Goal: Task Accomplishment & Management: Manage account settings

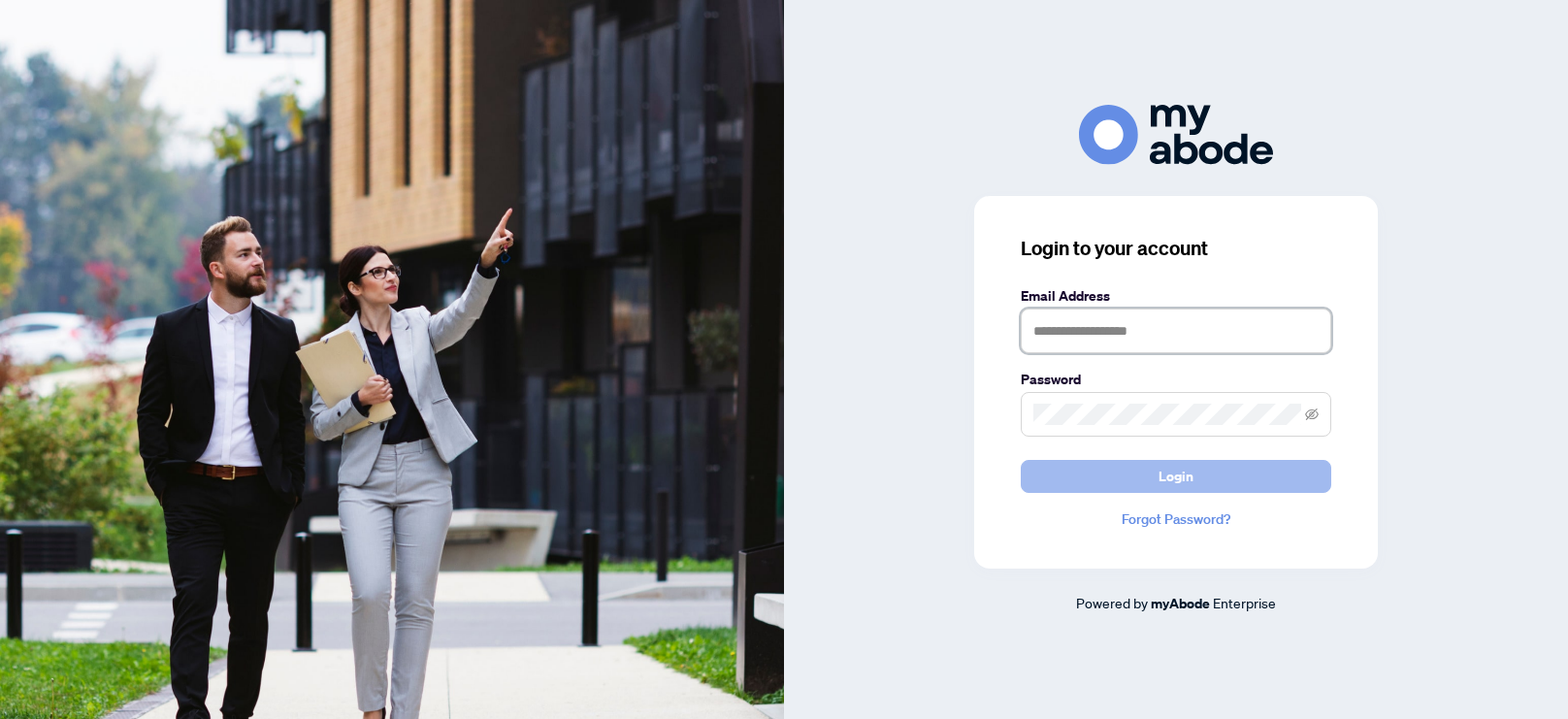
type input "**********"
click at [1163, 483] on span "Login" at bounding box center [1176, 475] width 35 height 31
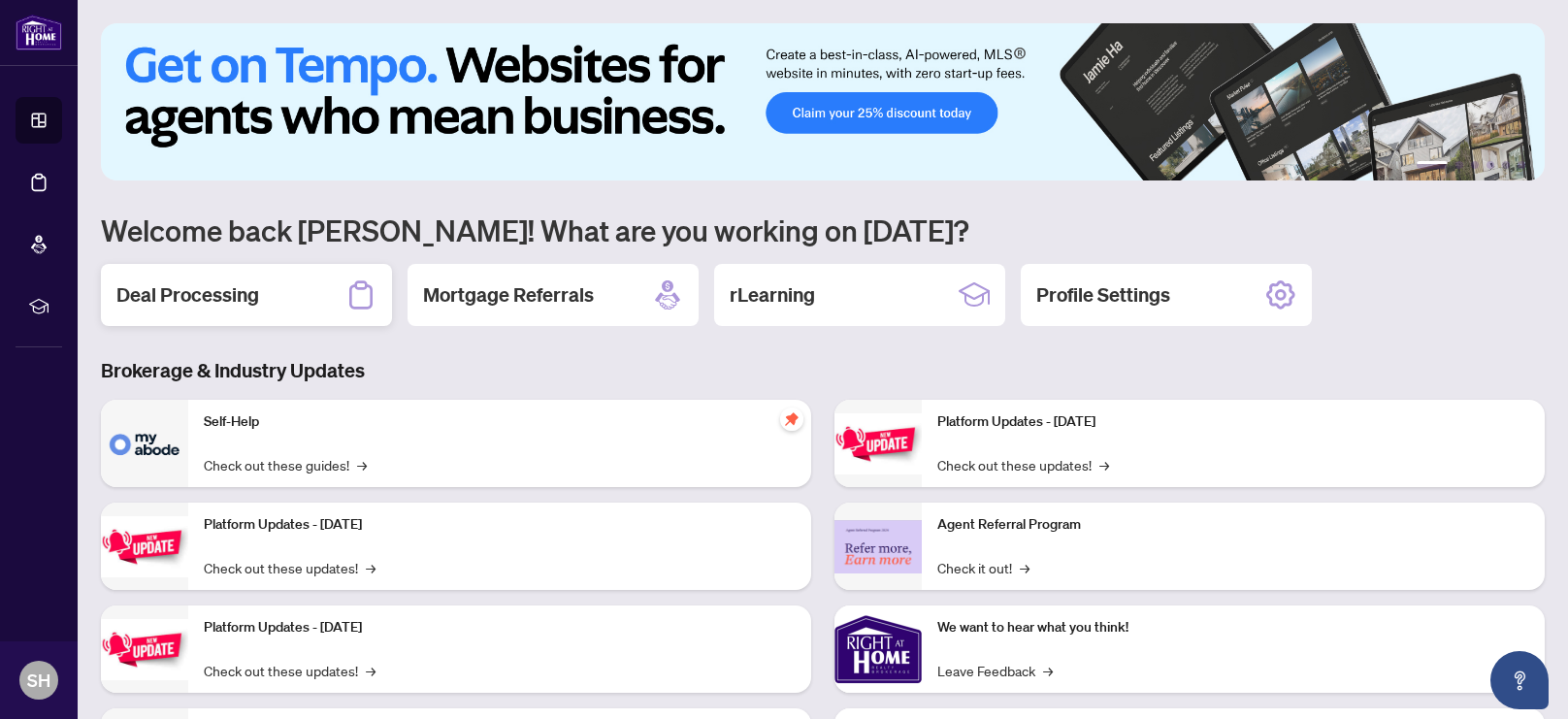
click at [212, 301] on h2 "Deal Processing" at bounding box center [187, 294] width 142 height 27
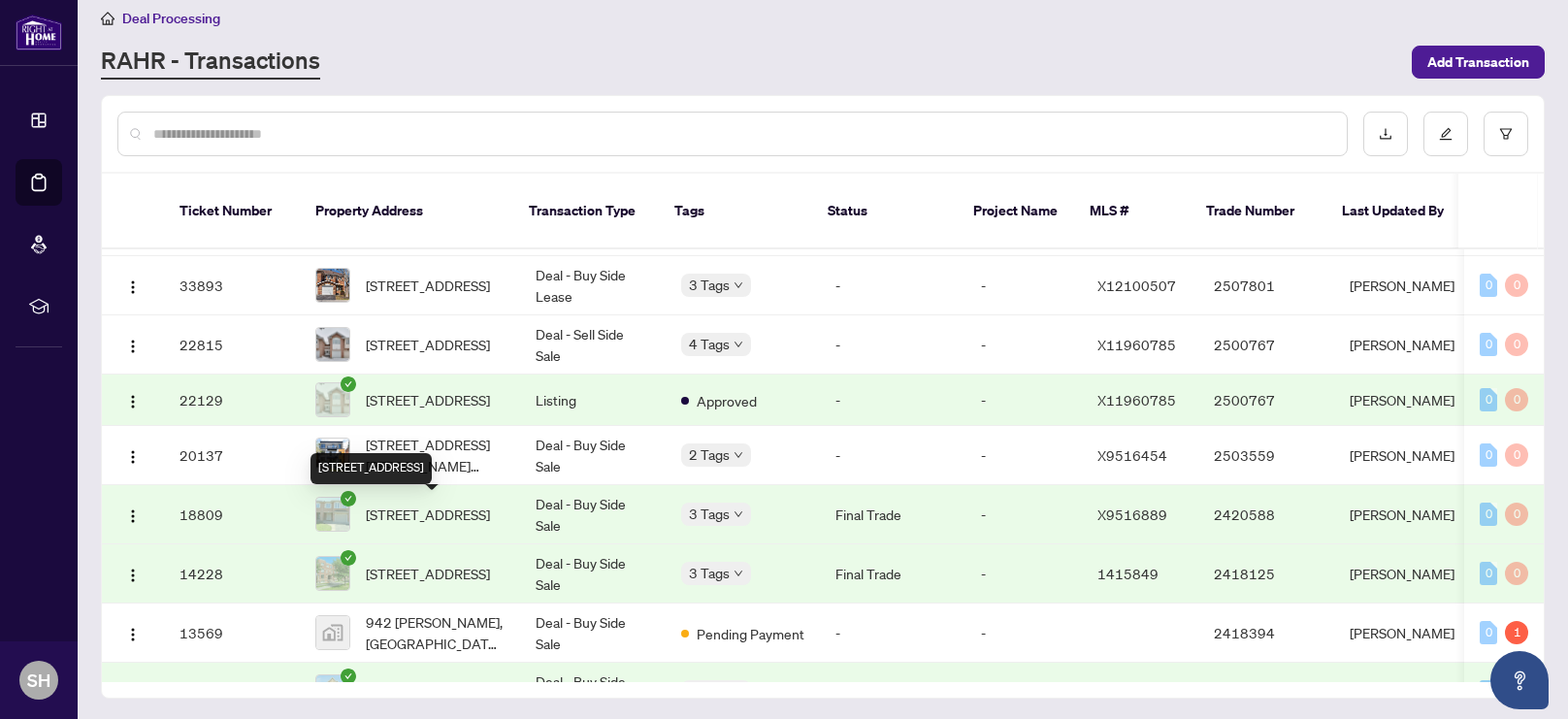
scroll to position [413, 0]
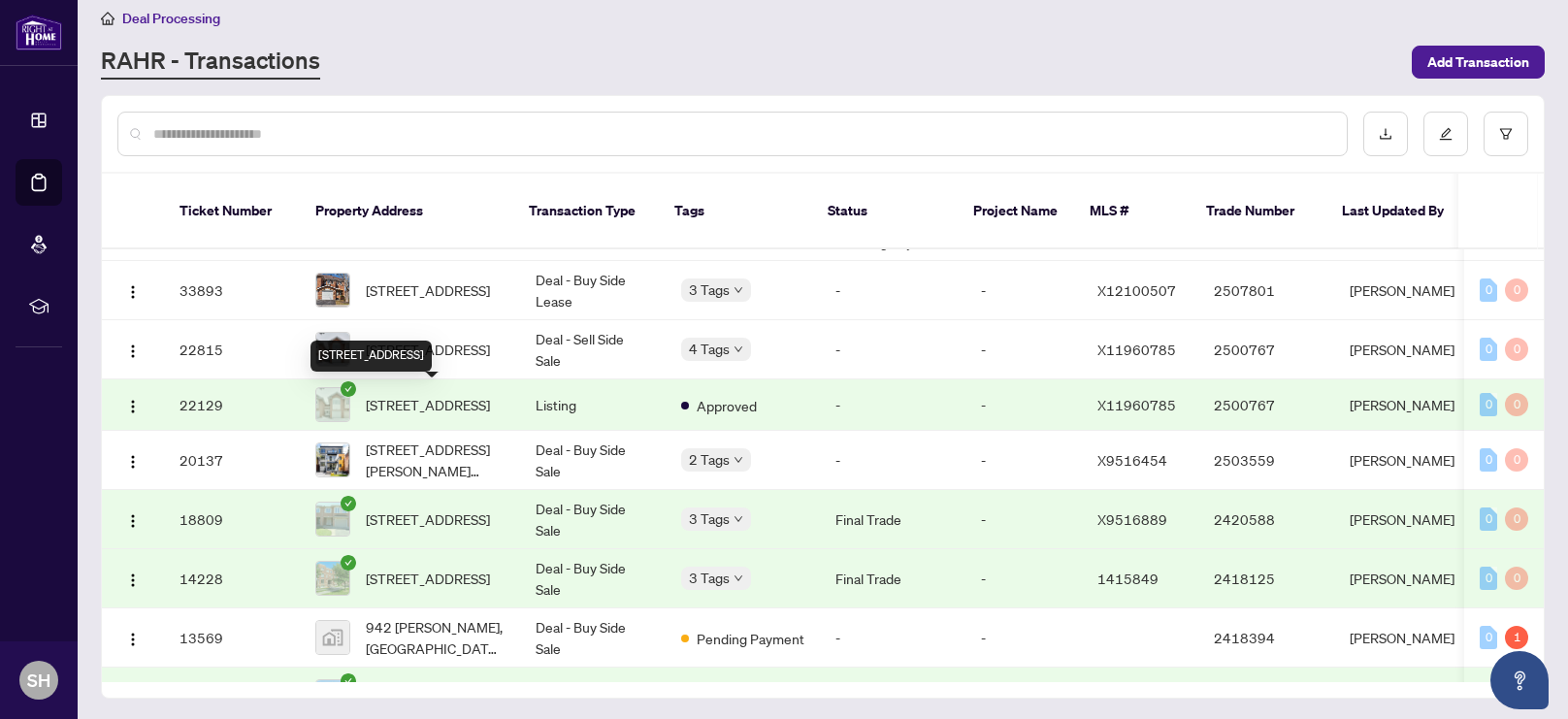
click at [451, 408] on span "[STREET_ADDRESS]" at bounding box center [428, 404] width 124 height 21
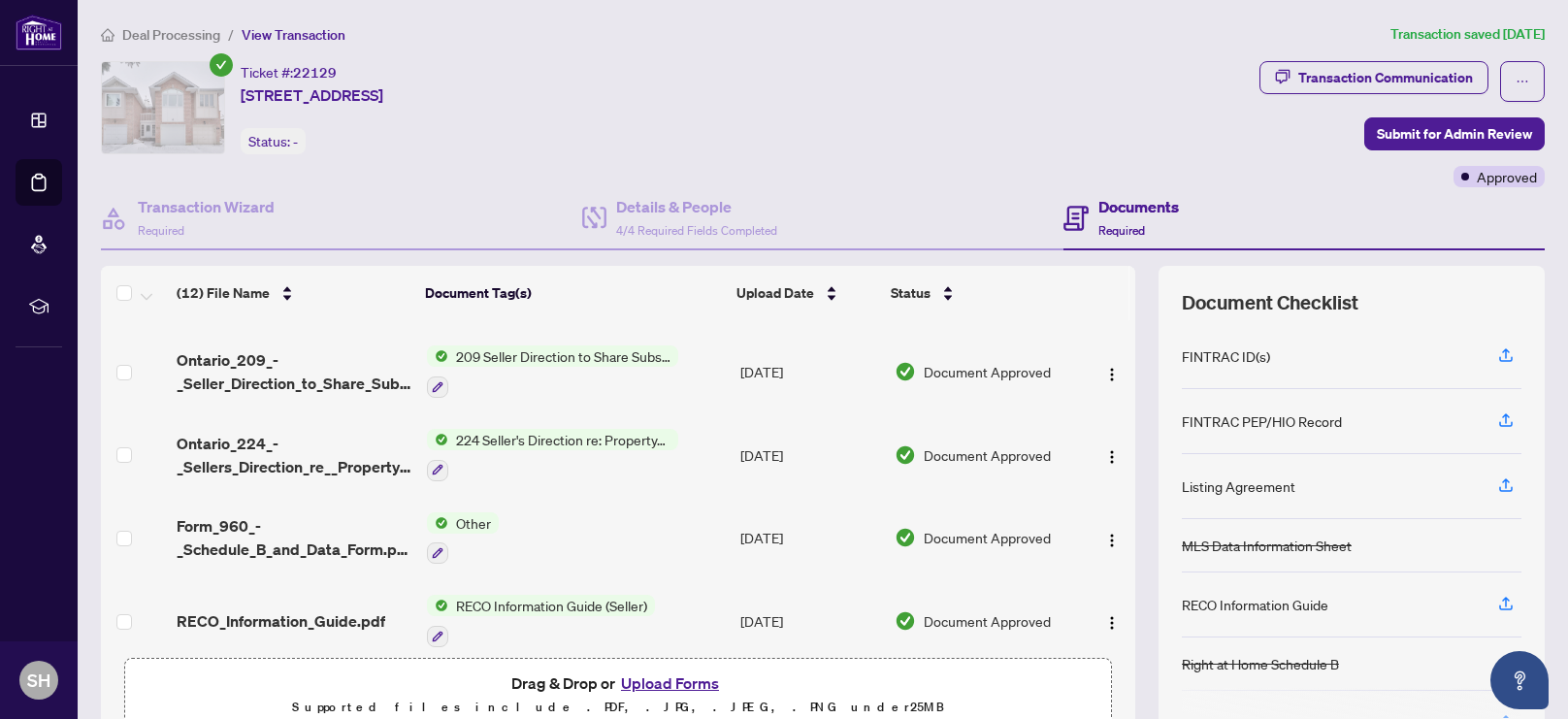
scroll to position [655, 0]
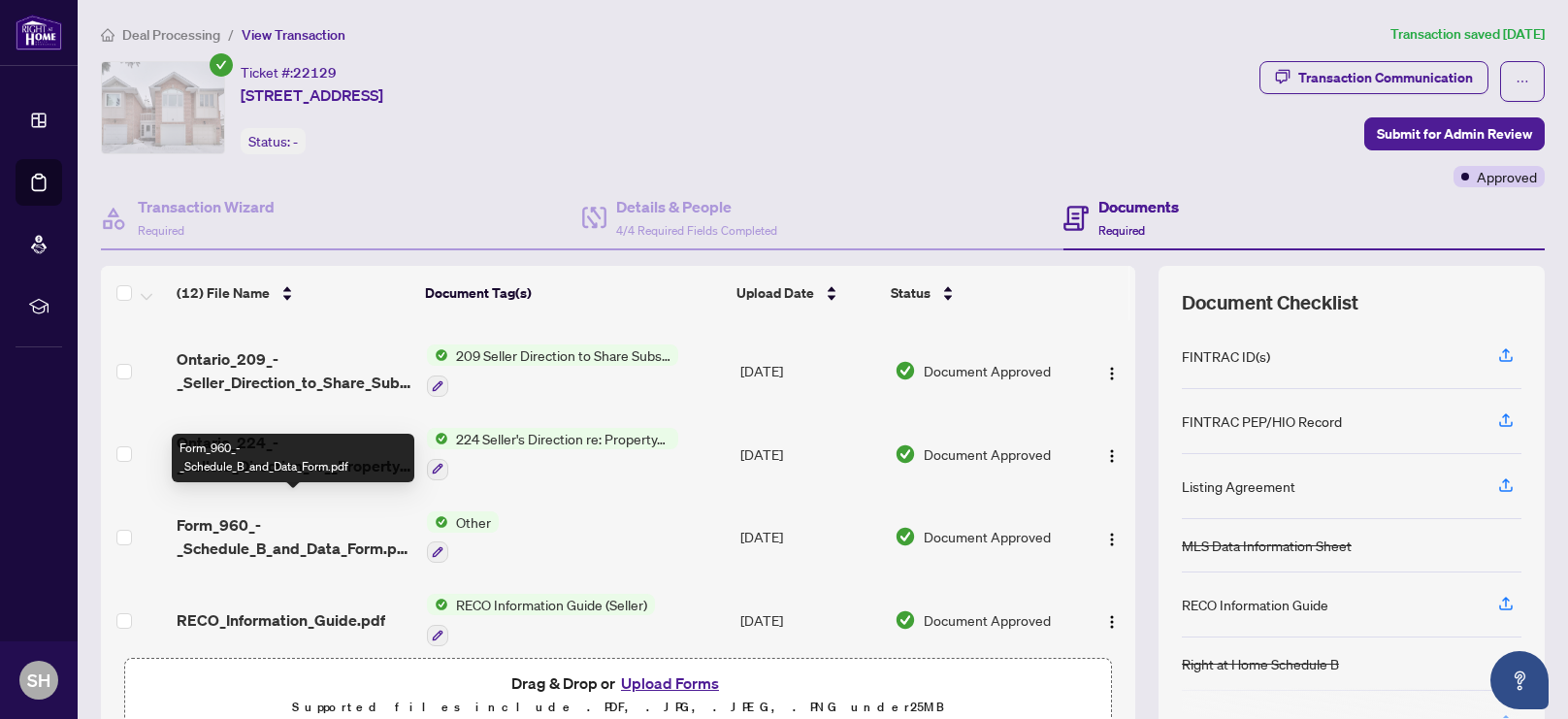
click at [334, 519] on span "Form_960_-_Schedule_B_and_Data_Form.pdf" at bounding box center [294, 536] width 235 height 47
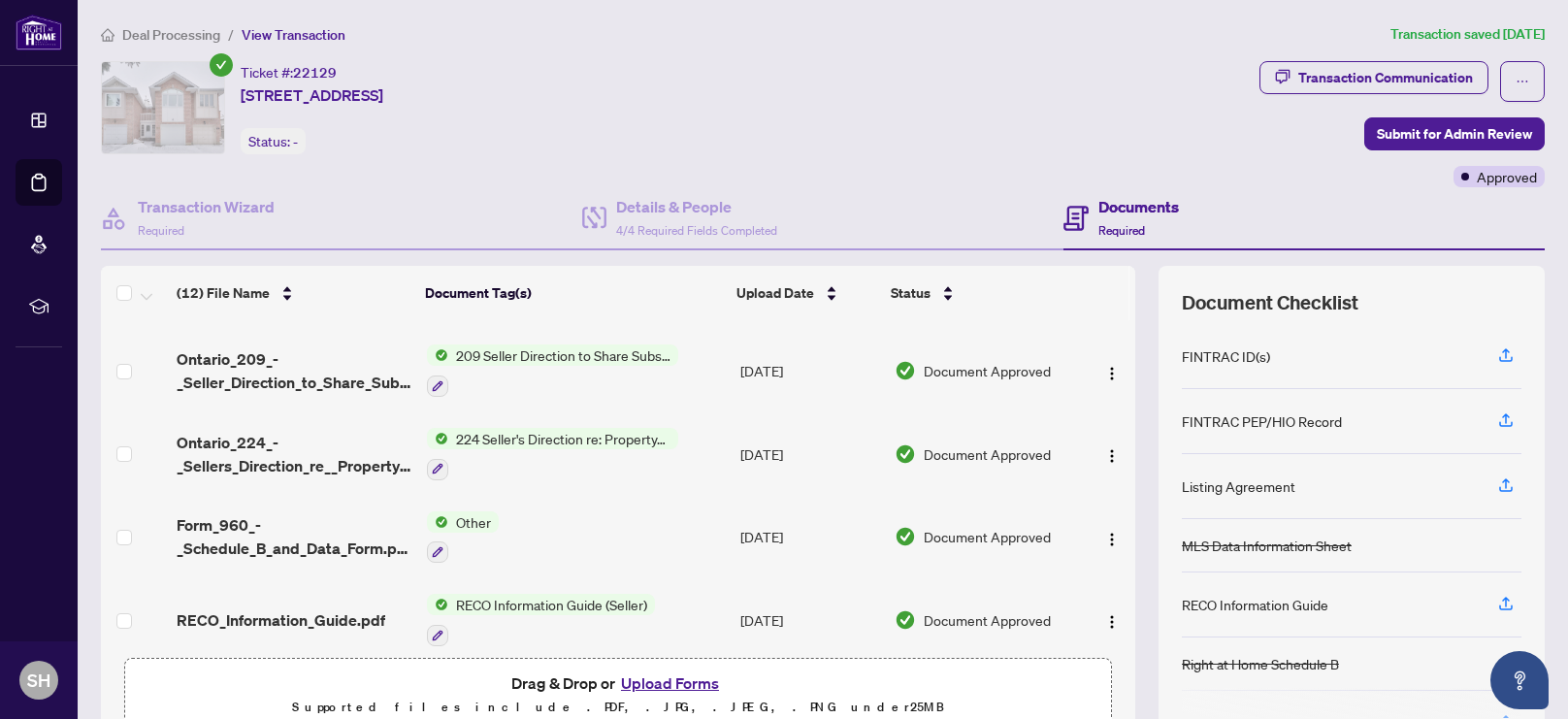
scroll to position [23, 0]
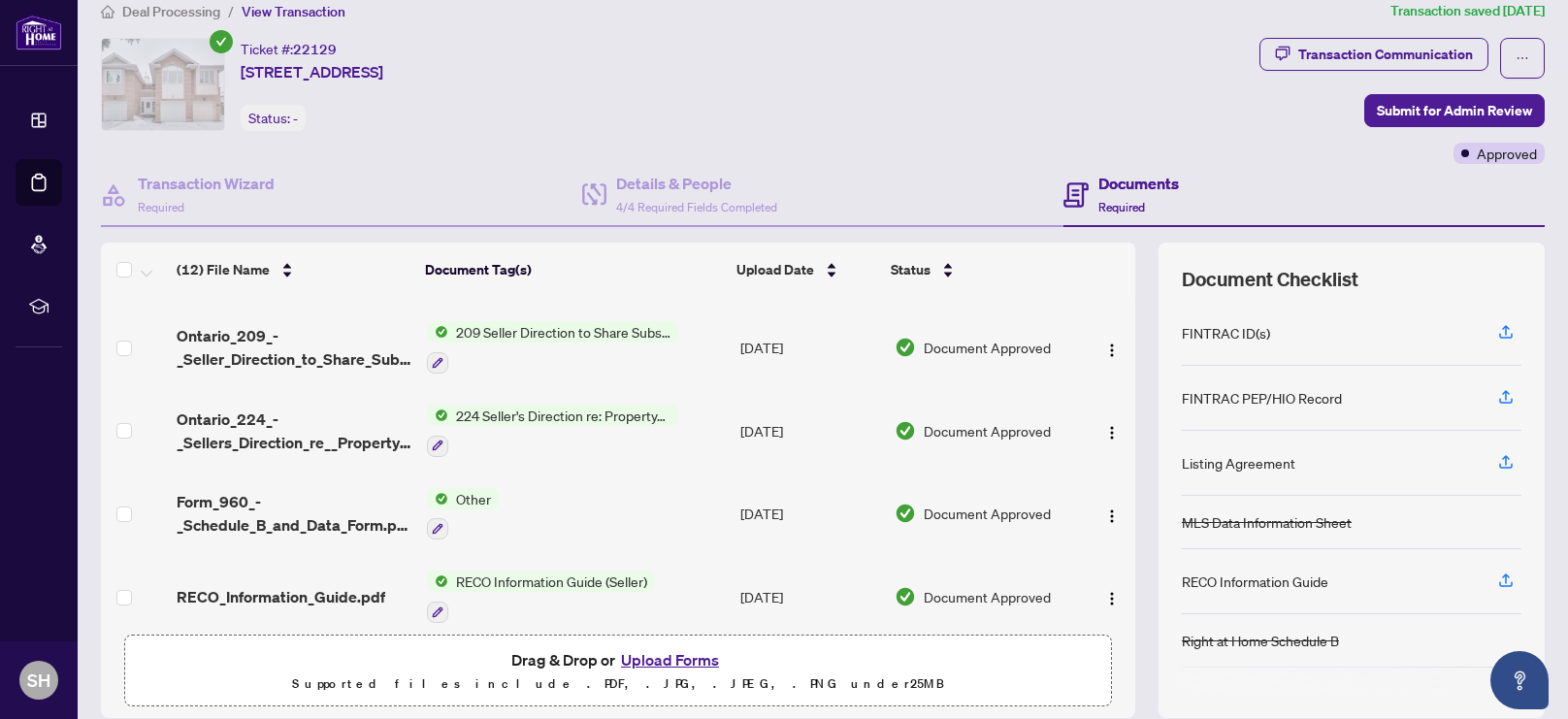
click at [490, 405] on span "224 Seller's Direction re: Property/Offers - Important Information for Seller A…" at bounding box center [563, 415] width 230 height 21
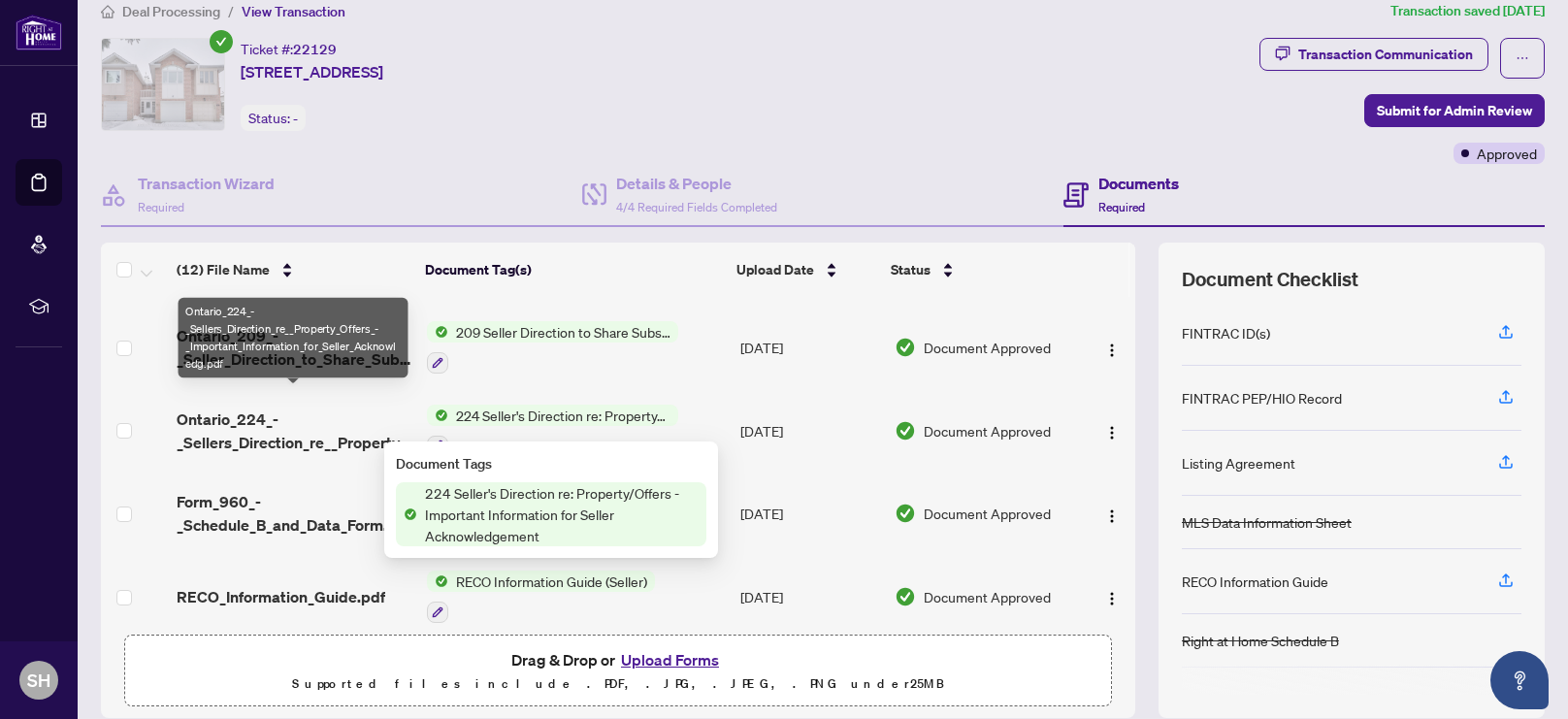
click at [315, 412] on span "Ontario_224_-_Sellers_Direction_re__Property_Offers_-_Important_Information_for…" at bounding box center [294, 431] width 235 height 47
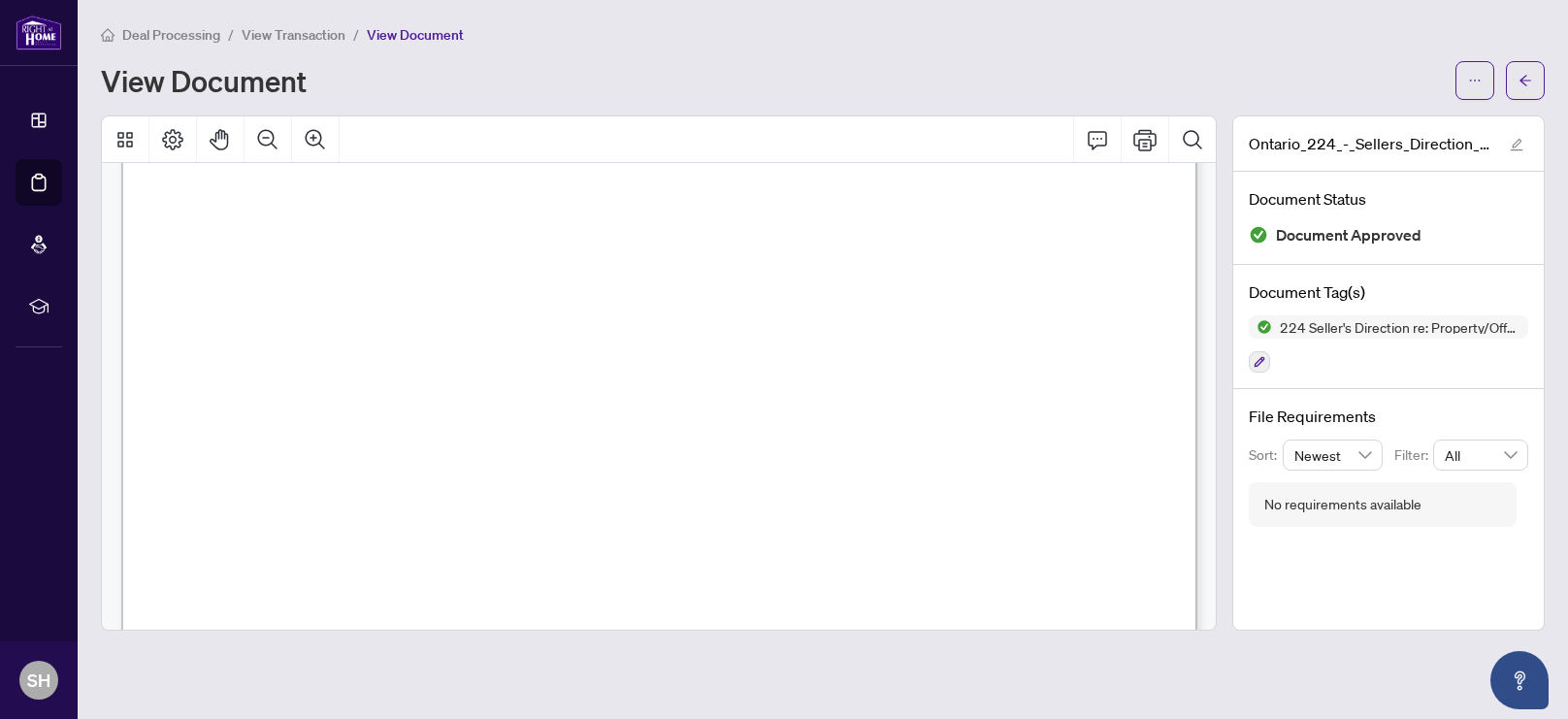
scroll to position [963, 0]
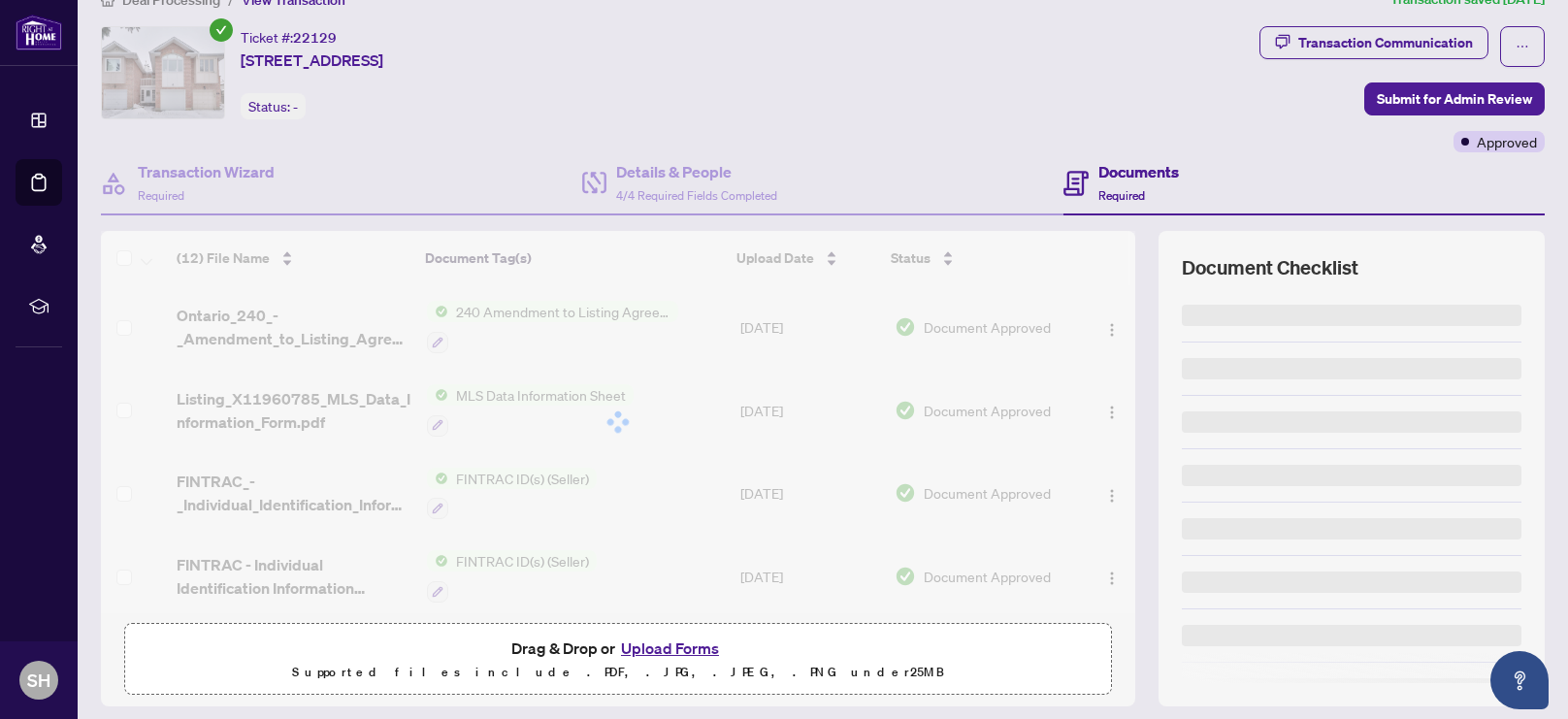
scroll to position [92, 0]
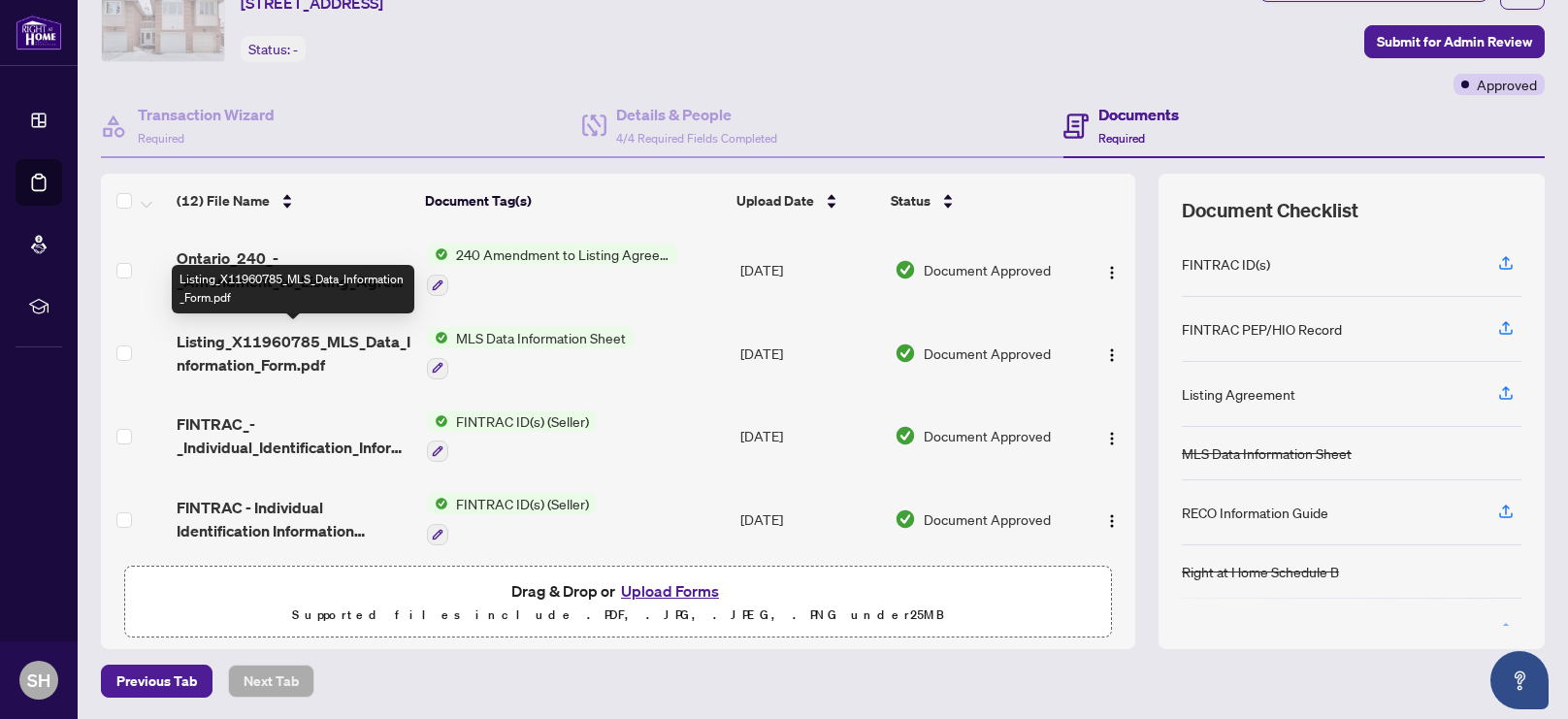
click at [260, 333] on span "Listing_X11960785_MLS_Data_Information_Form.pdf" at bounding box center [294, 353] width 235 height 47
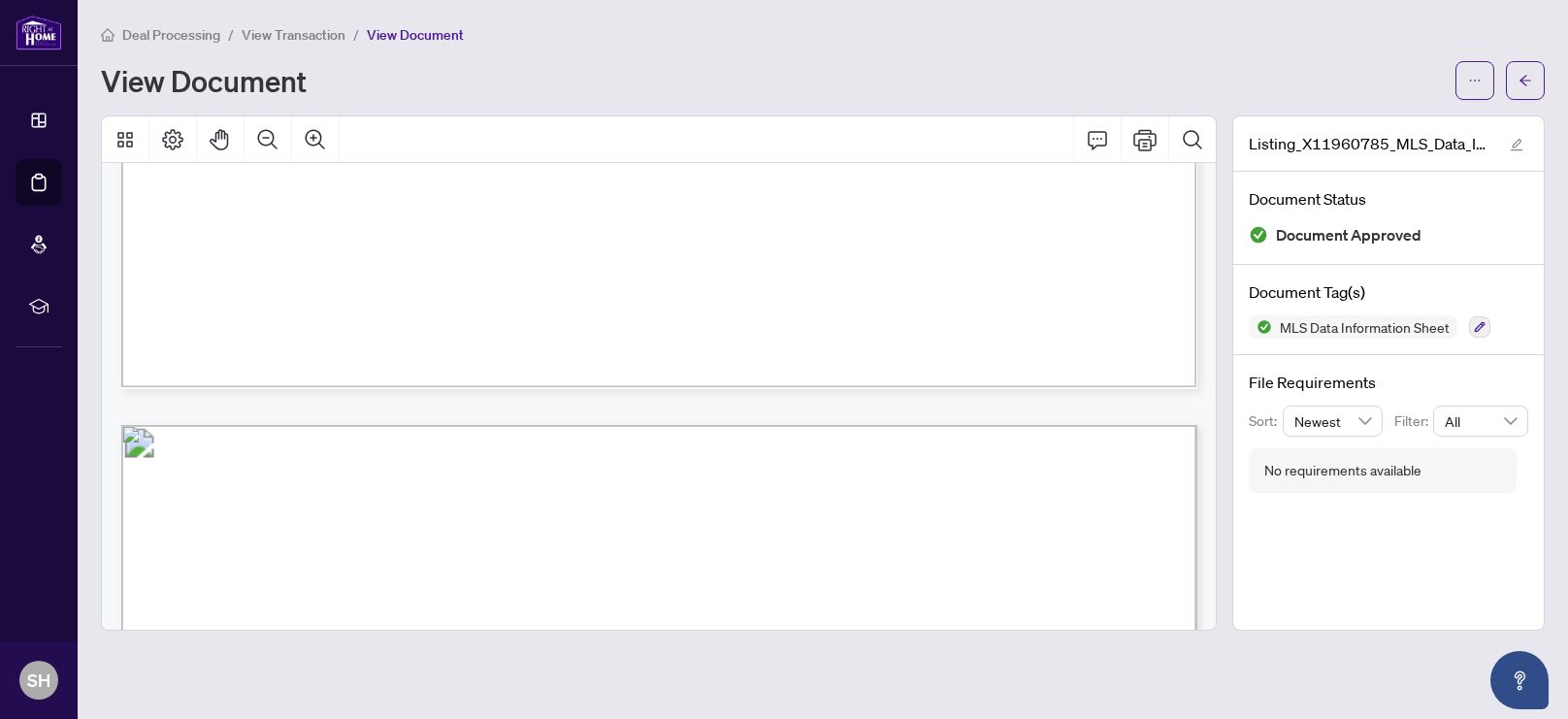
scroll to position [1310, 0]
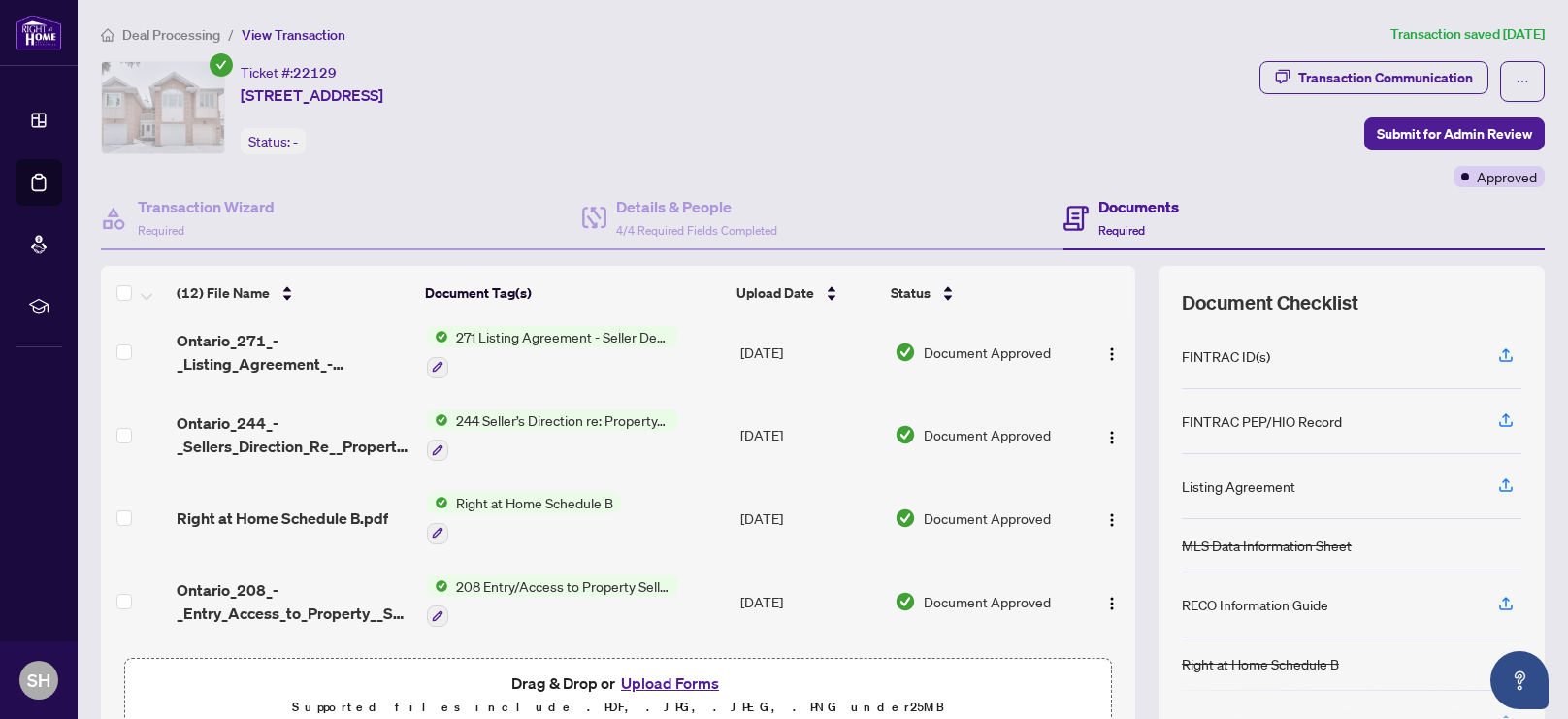
scroll to position [343, 0]
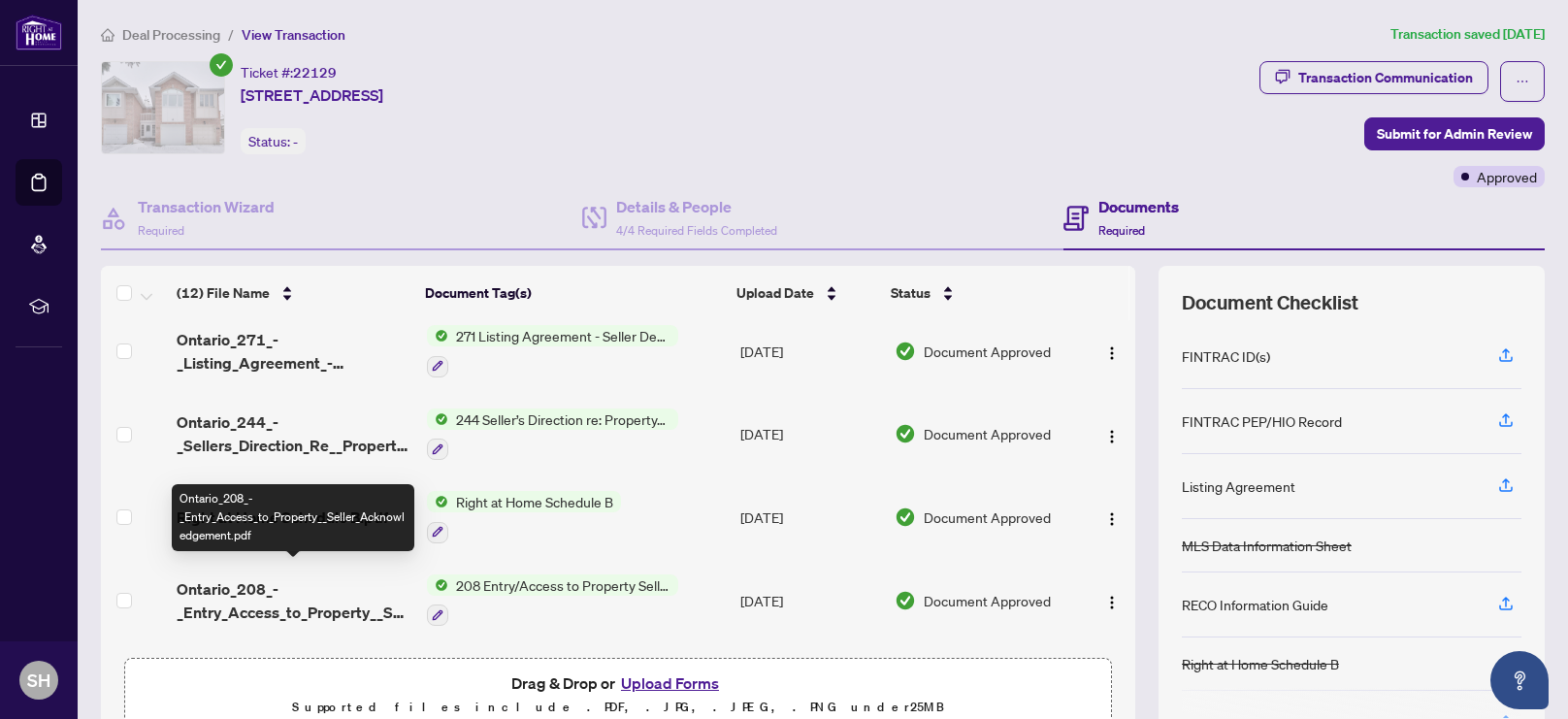
click at [226, 585] on span "Ontario_208_-_Entry_Access_to_Property__Seller_Acknowledgement.pdf" at bounding box center [294, 600] width 235 height 47
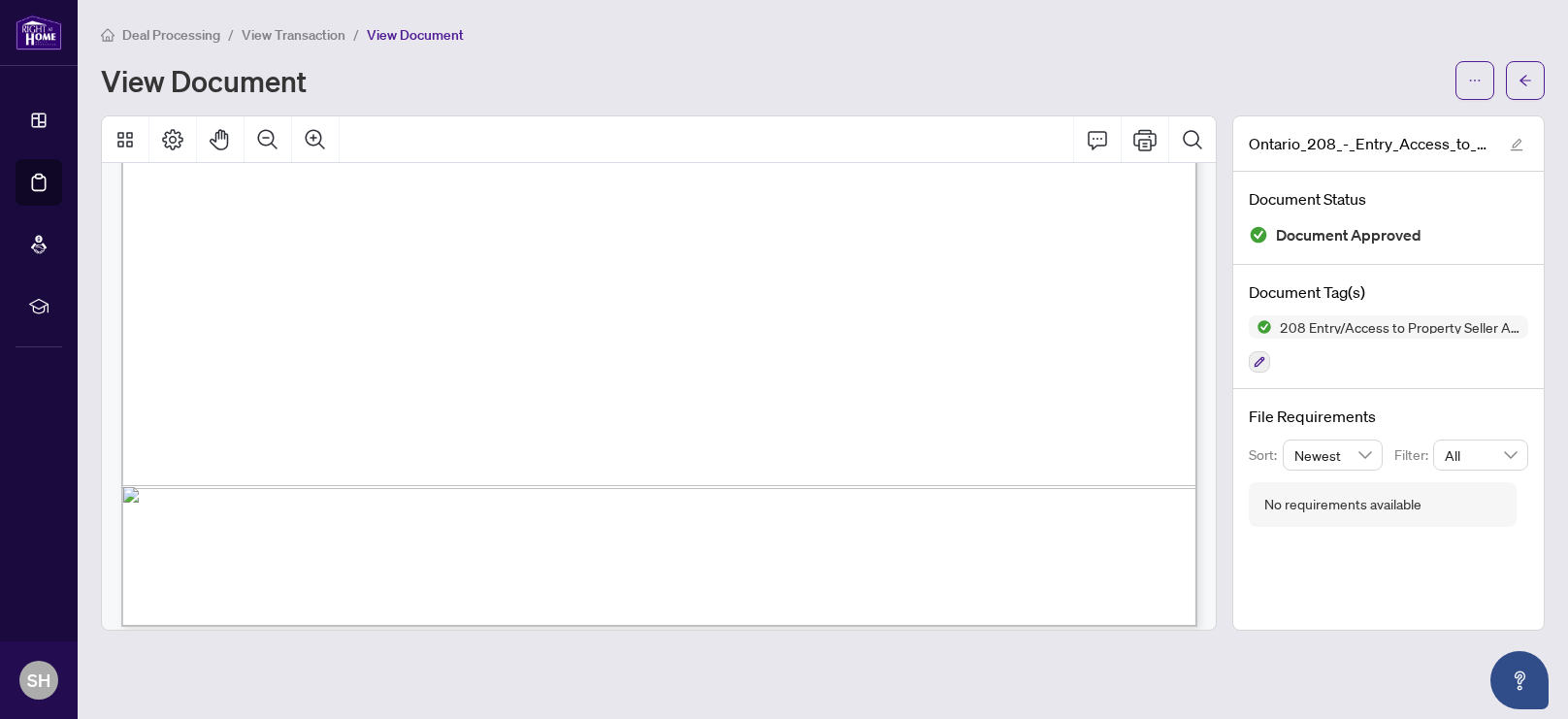
scroll to position [963, 0]
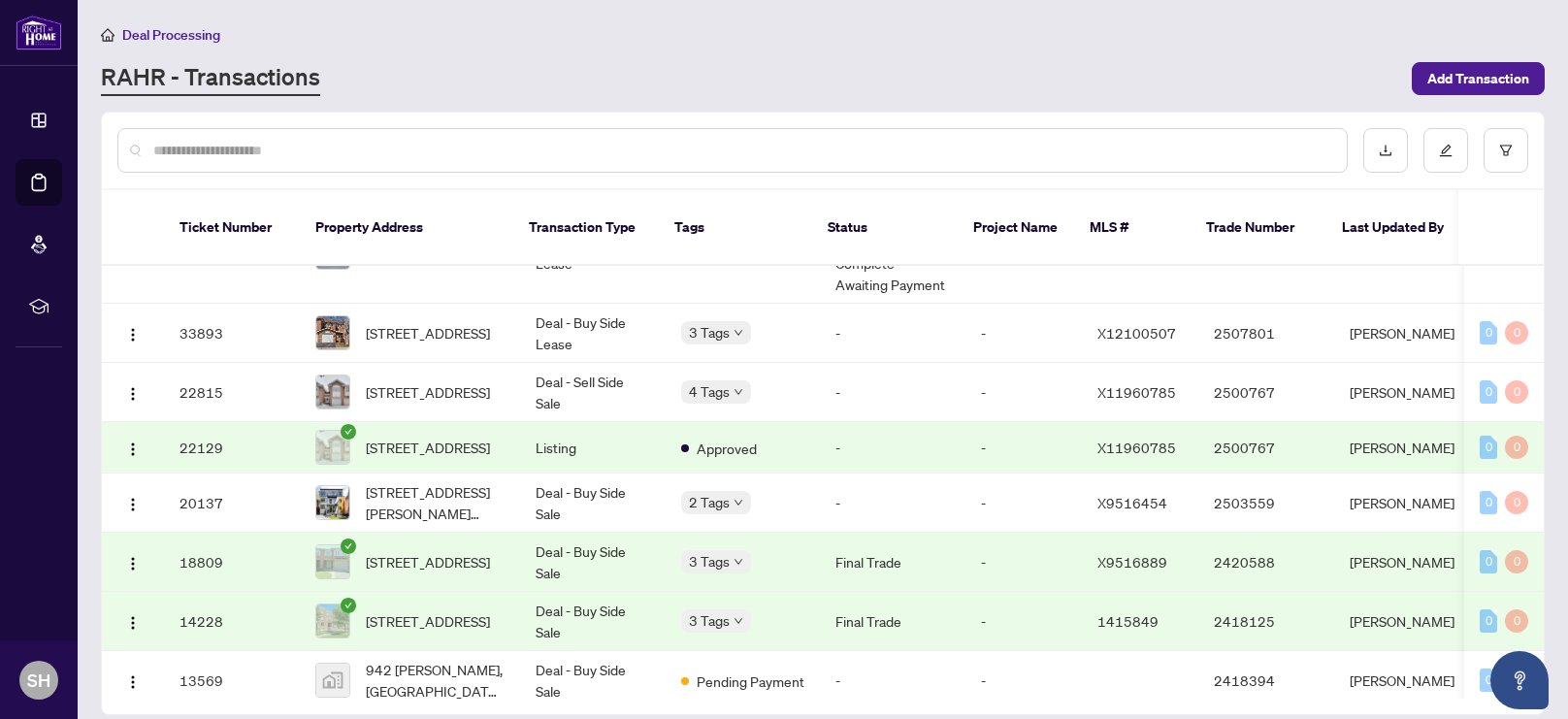
scroll to position [387, 0]
click at [443, 450] on span "128 Thornbury Cres, South of Baseline to Knoxdale, Ontario K2G 6C2, Canada" at bounding box center [428, 446] width 124 height 21
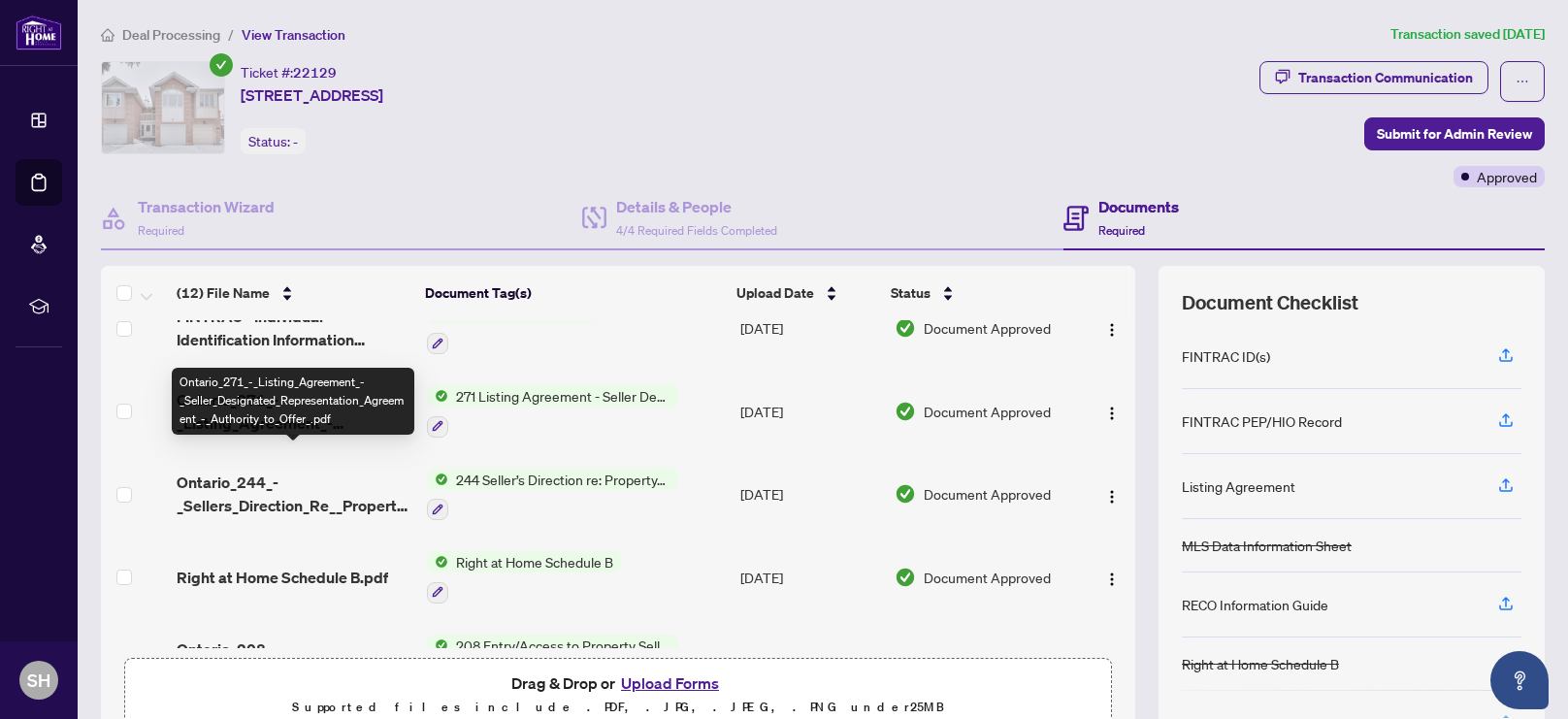
scroll to position [289, 0]
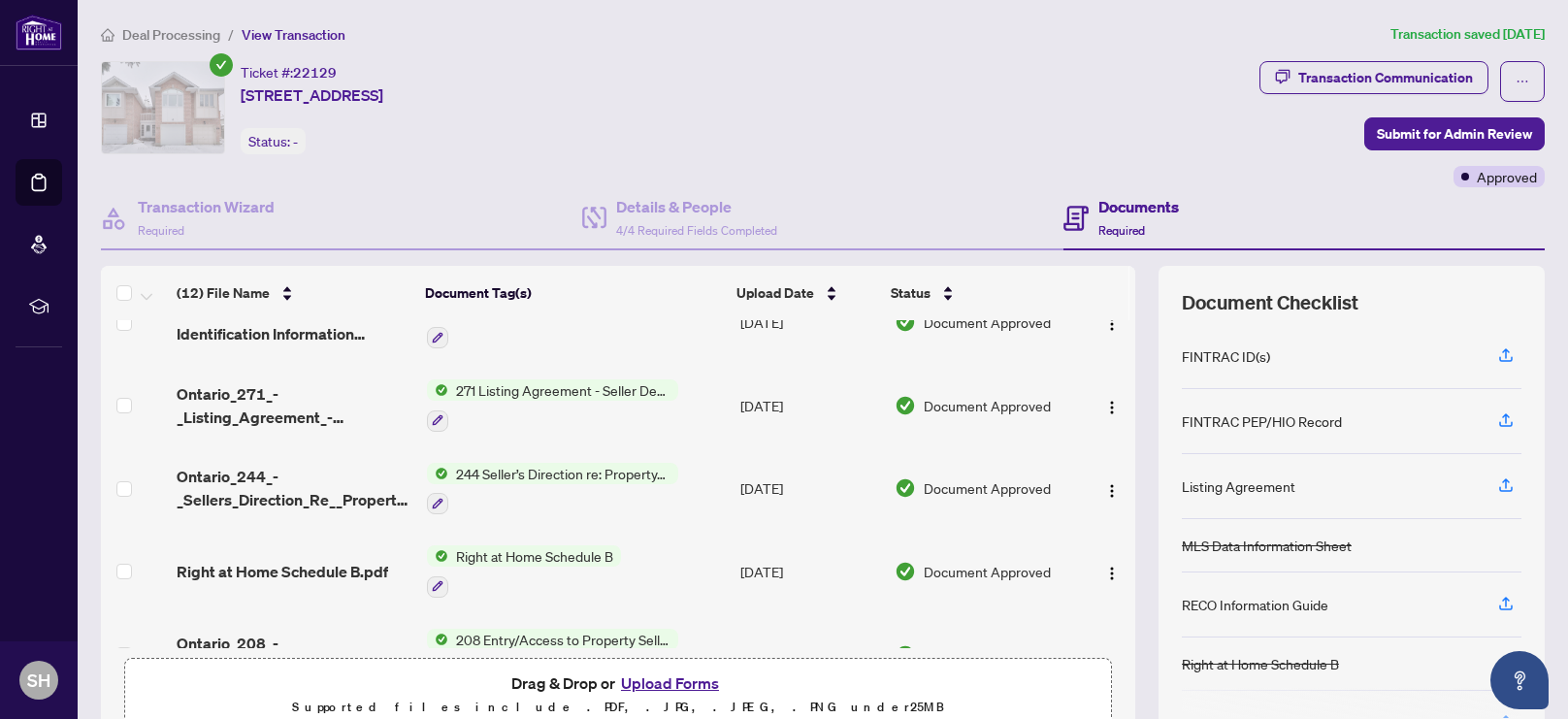
click at [483, 464] on span "244 Seller’s Direction re: Property/Offers" at bounding box center [563, 472] width 230 height 21
click at [545, 462] on span "244 Seller’s Direction re: Property/Offers" at bounding box center [563, 472] width 230 height 21
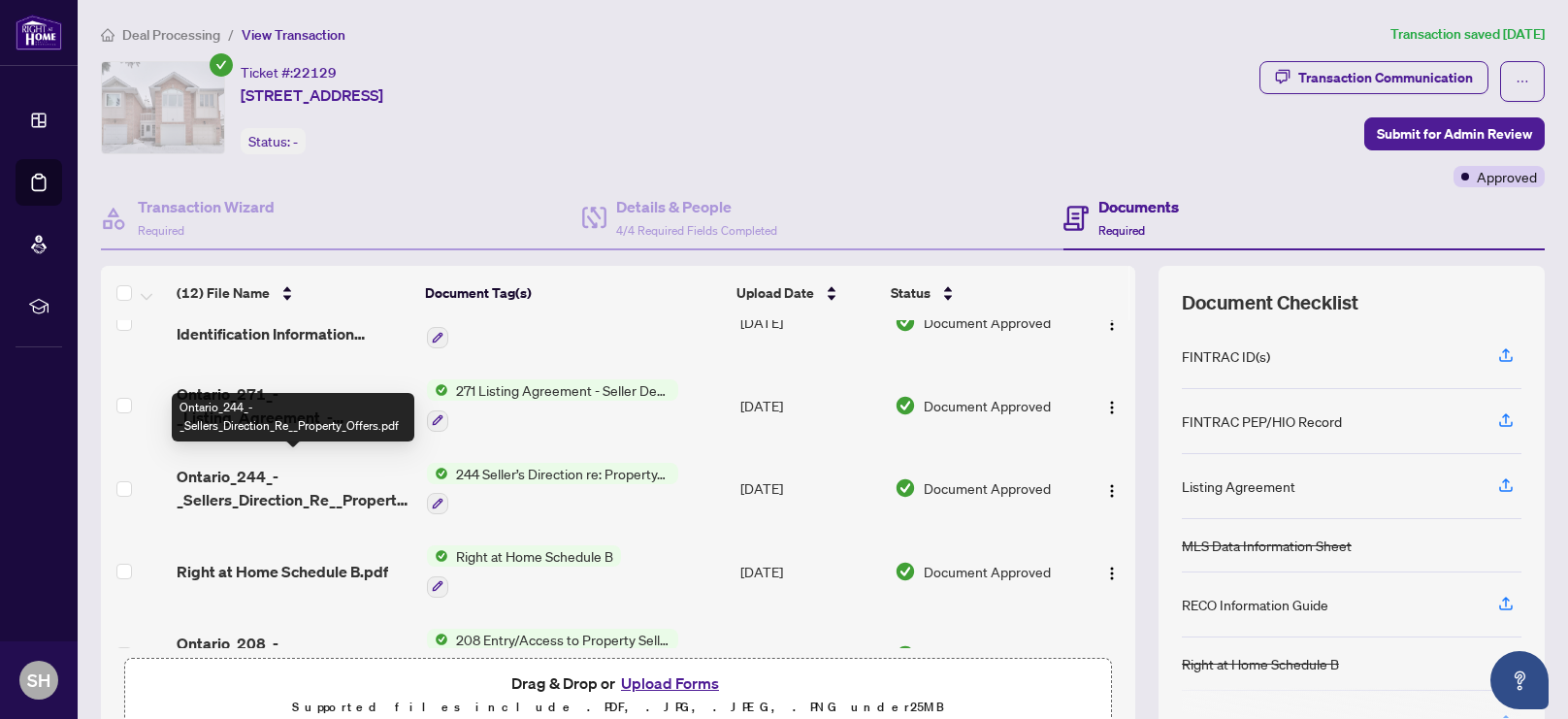
click at [350, 484] on span "Ontario_244_-_Sellers_Direction_Re__Property_Offers.pdf" at bounding box center [294, 487] width 235 height 47
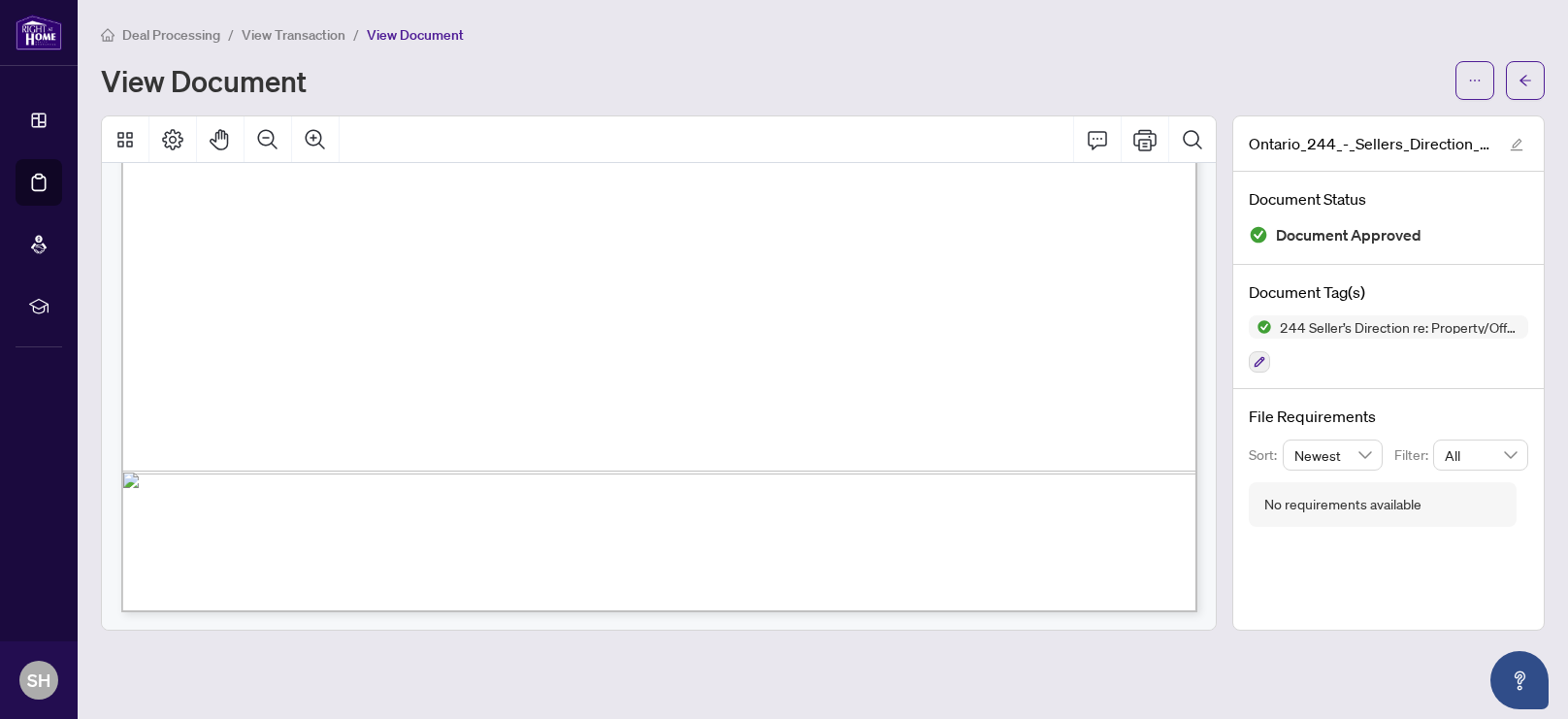
scroll to position [963, 0]
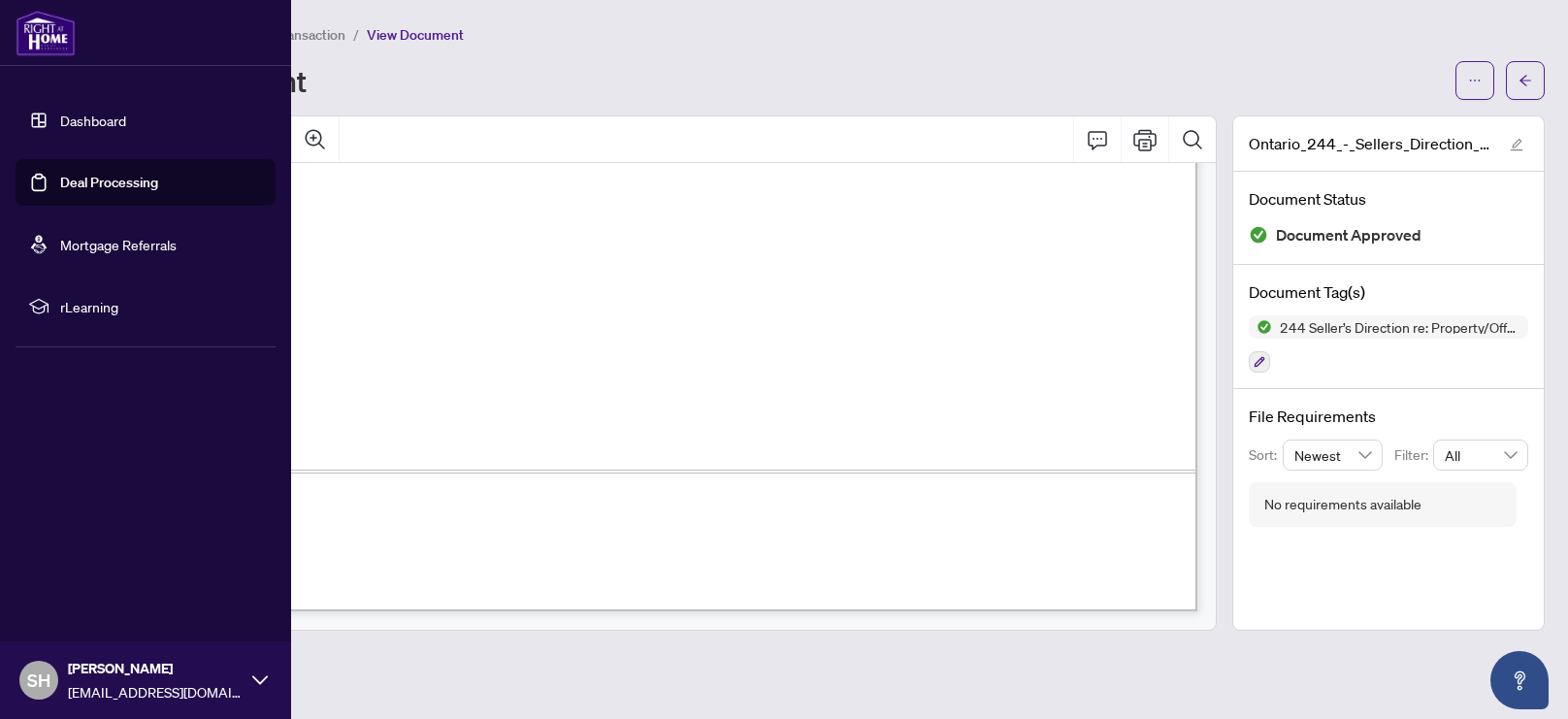
click at [127, 180] on link "Deal Processing" at bounding box center [108, 183] width 98 height 18
